Goal: Find specific page/section: Find specific page/section

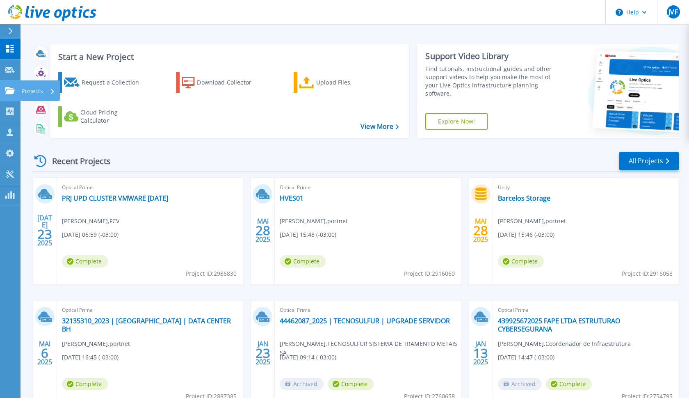
click at [7, 97] on link "Projects Projects" at bounding box center [10, 90] width 21 height 21
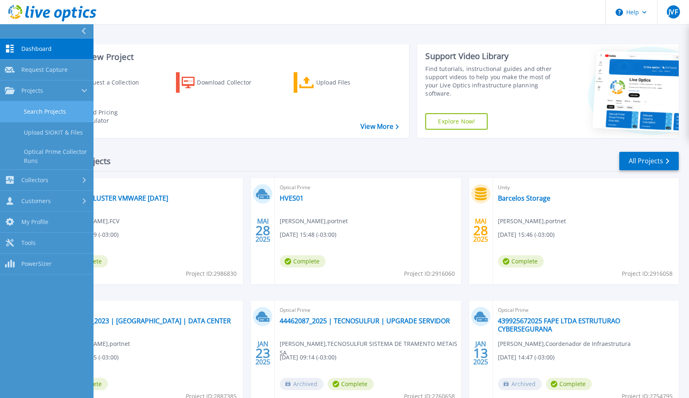
click at [32, 111] on link "Search Projects" at bounding box center [46, 111] width 93 height 21
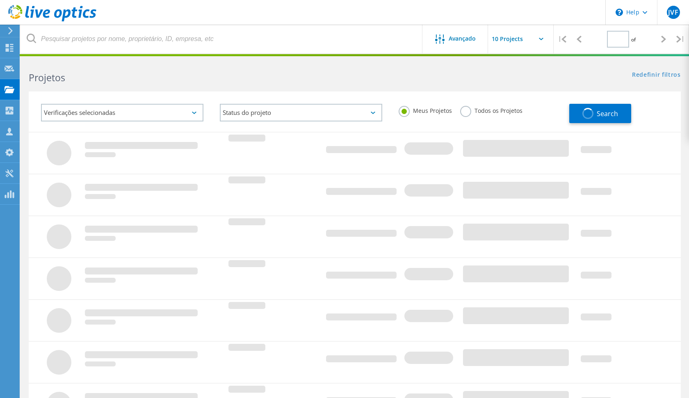
type input "1"
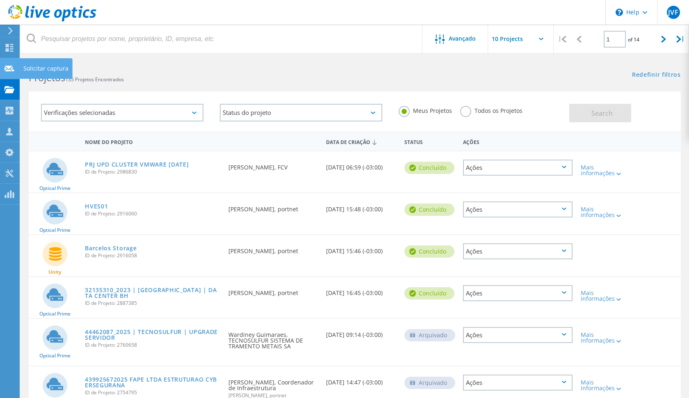
click at [12, 72] on div at bounding box center [10, 69] width 10 height 9
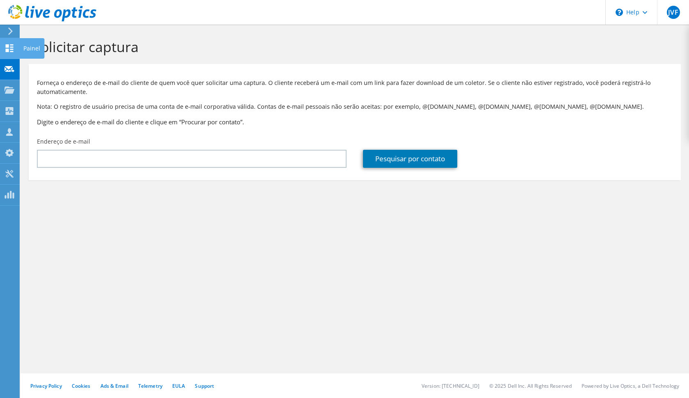
click at [9, 52] on div at bounding box center [10, 49] width 10 height 9
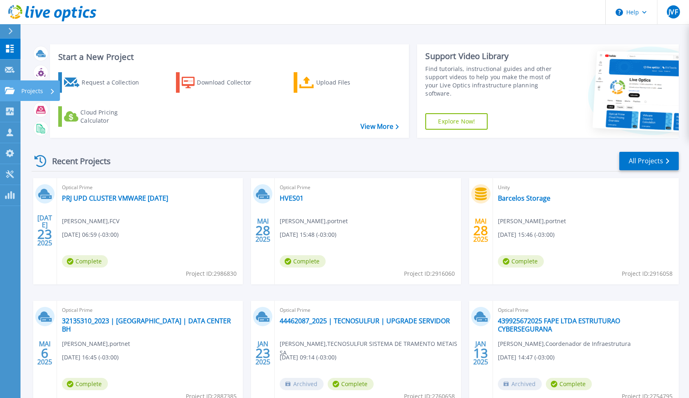
click at [19, 95] on link "Projects Projects" at bounding box center [10, 90] width 21 height 21
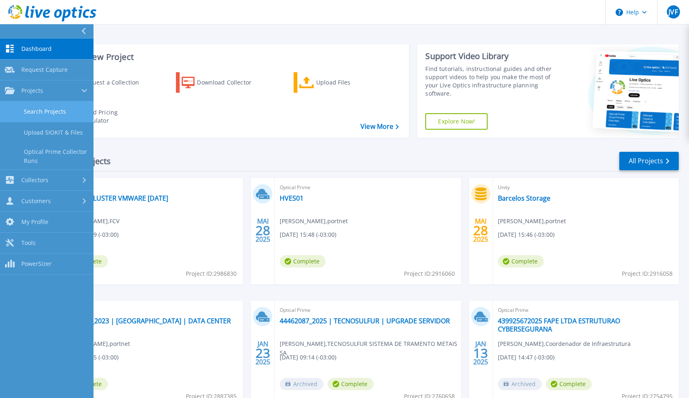
click at [28, 110] on link "Search Projects" at bounding box center [46, 111] width 93 height 21
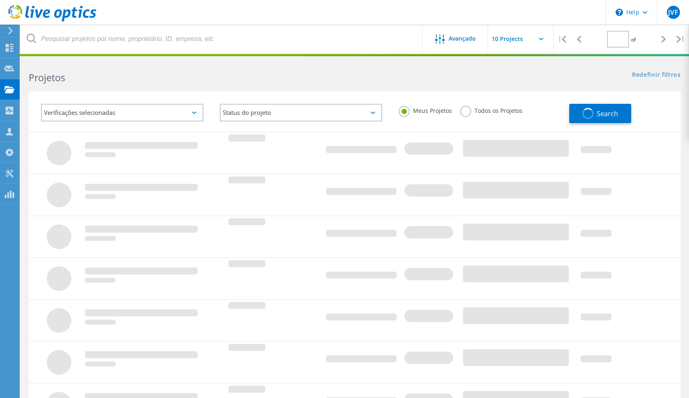
type input "1"
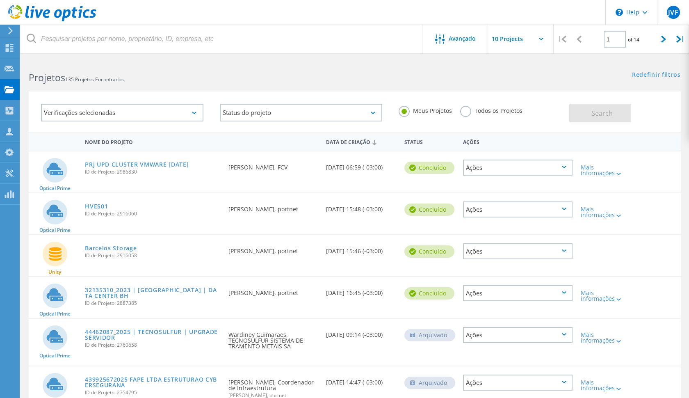
click at [102, 249] on link "Barcelos Storage" at bounding box center [111, 248] width 52 height 6
